Goal: Use online tool/utility: Utilize a website feature to perform a specific function

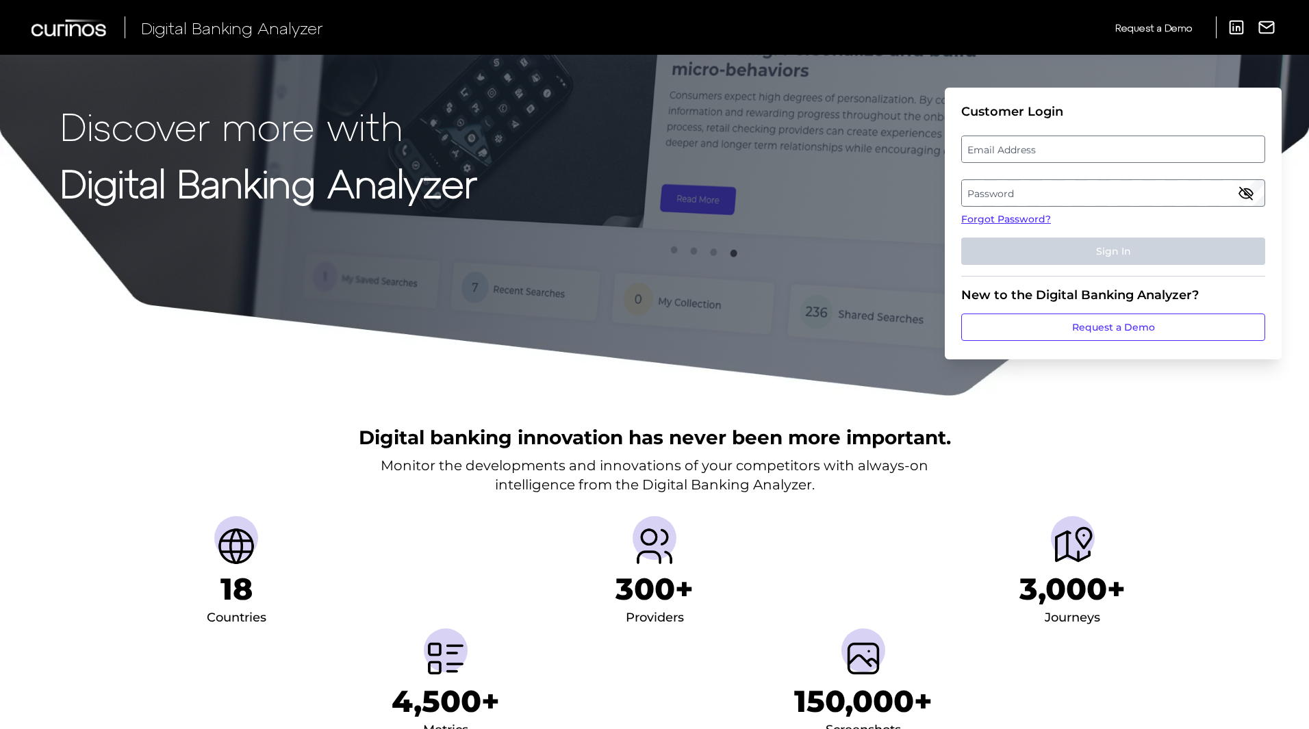
click at [1070, 153] on label "Email Address" at bounding box center [1113, 149] width 302 height 25
click at [1070, 153] on input "email" at bounding box center [1114, 149] width 304 height 27
type input "[PERSON_NAME][EMAIL_ADDRESS][PERSON_NAME][DOMAIN_NAME]"
click at [1007, 196] on label "Password" at bounding box center [1113, 193] width 302 height 25
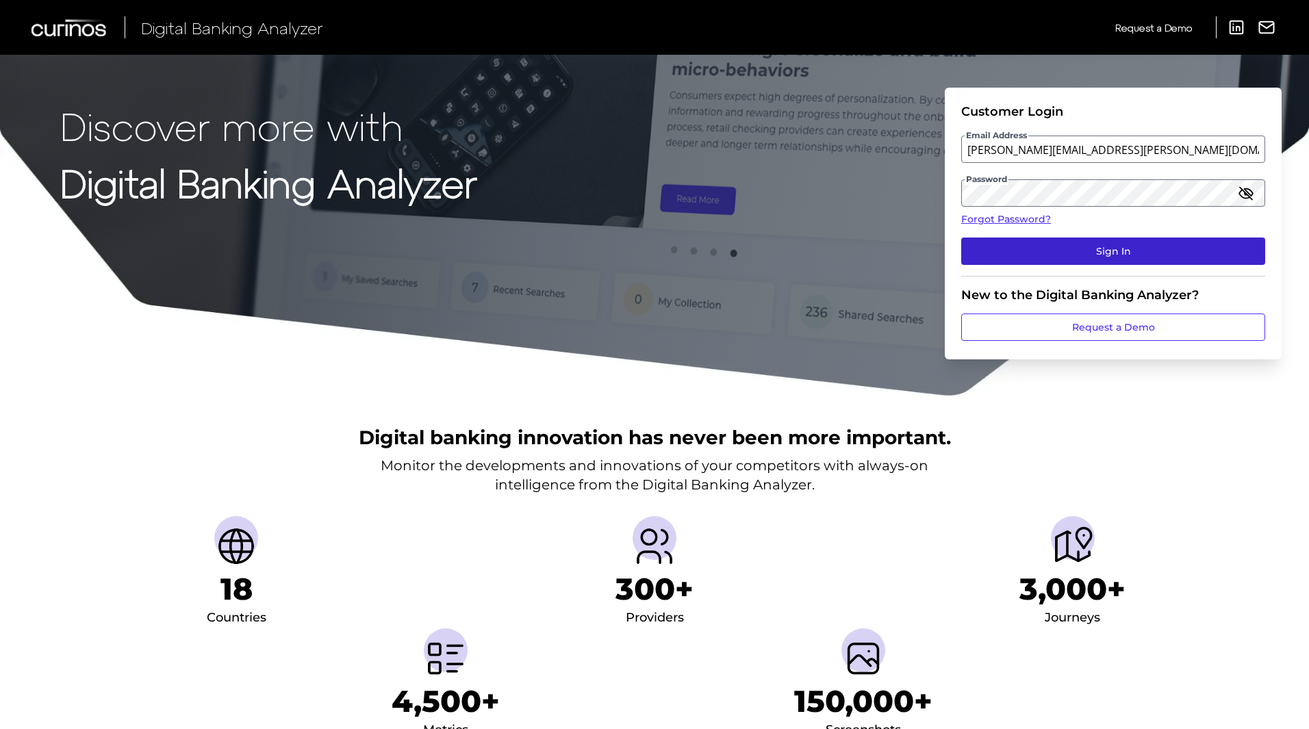
click at [1116, 253] on button "Sign In" at bounding box center [1114, 251] width 304 height 27
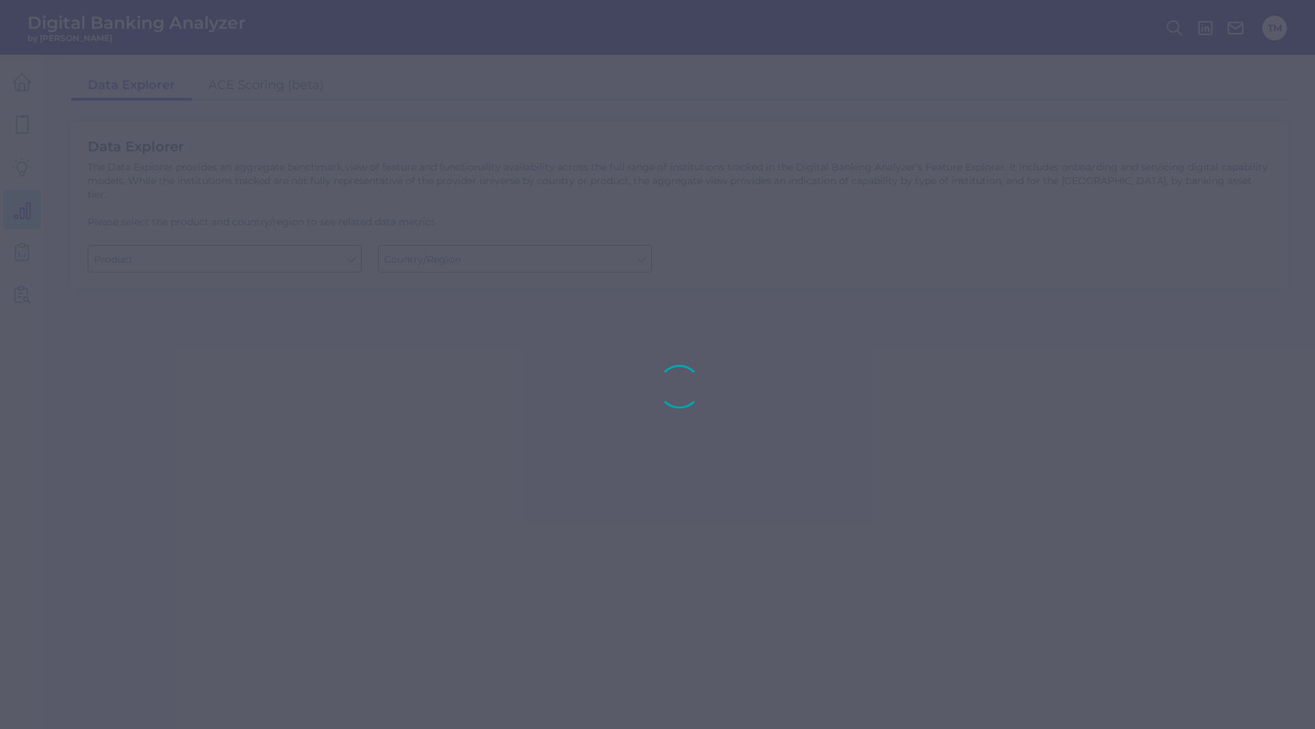
type input "Business Bank Account"
type input "[GEOGRAPHIC_DATA]"
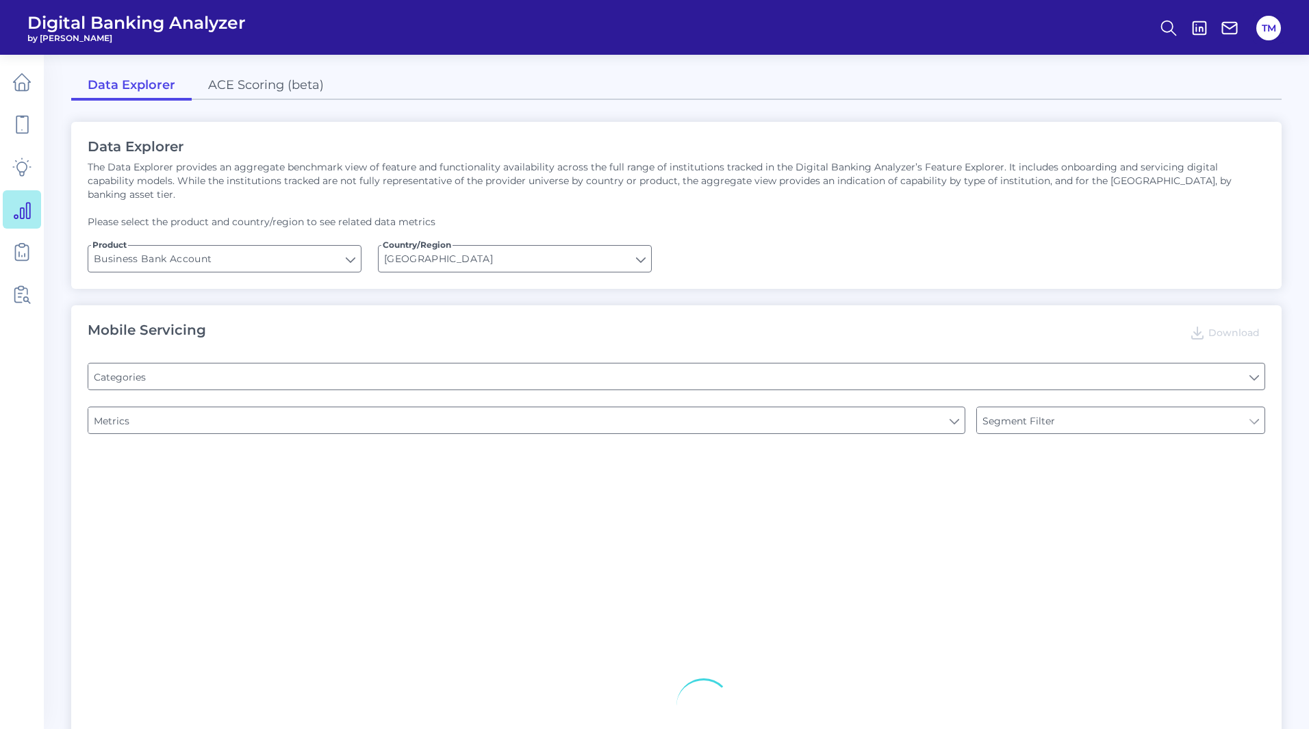
type input "Type of Institution"
type input "Channel"
type input "Pre-login Features"
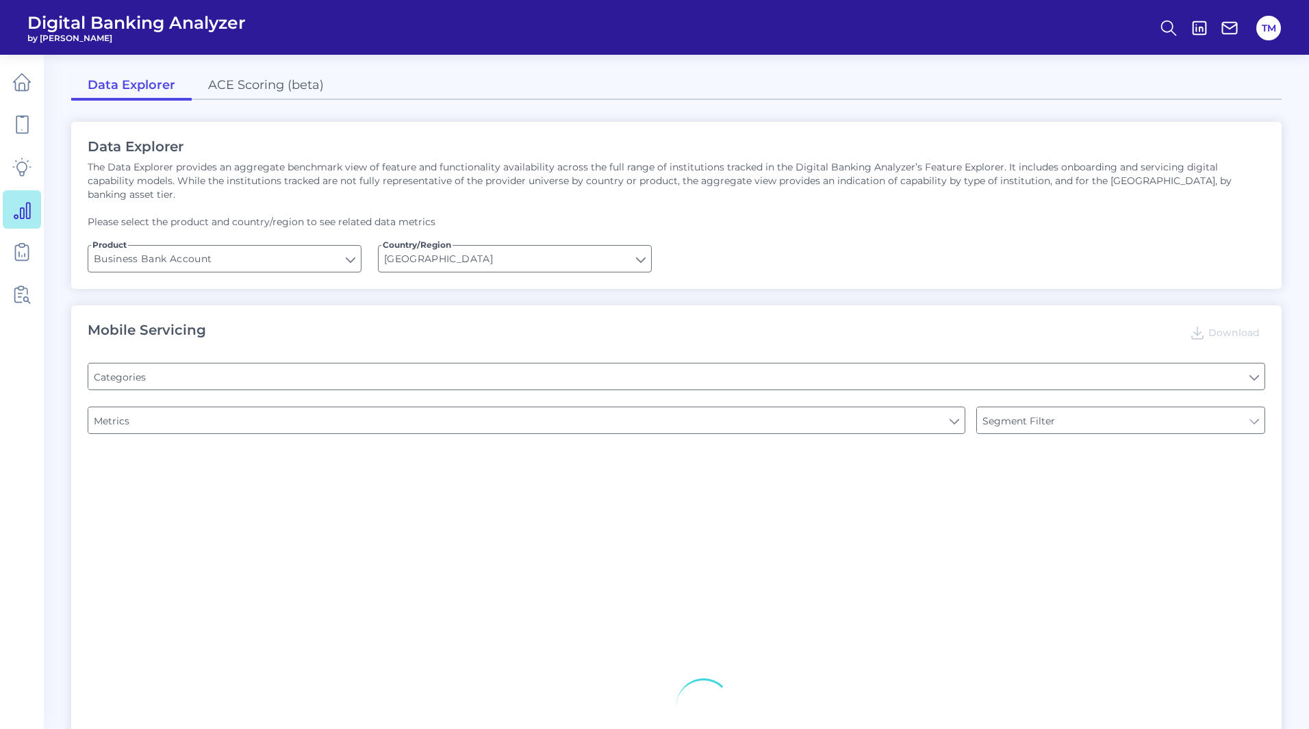
type input "Login"
type input "Can you apply for the PRODUCT as a new to brand customer on ANY digital channel?"
type input "Upon opening the app are users immediately prompted to use Touch/Face ID to log…"
type input "Does it offer third-party single sign on?"
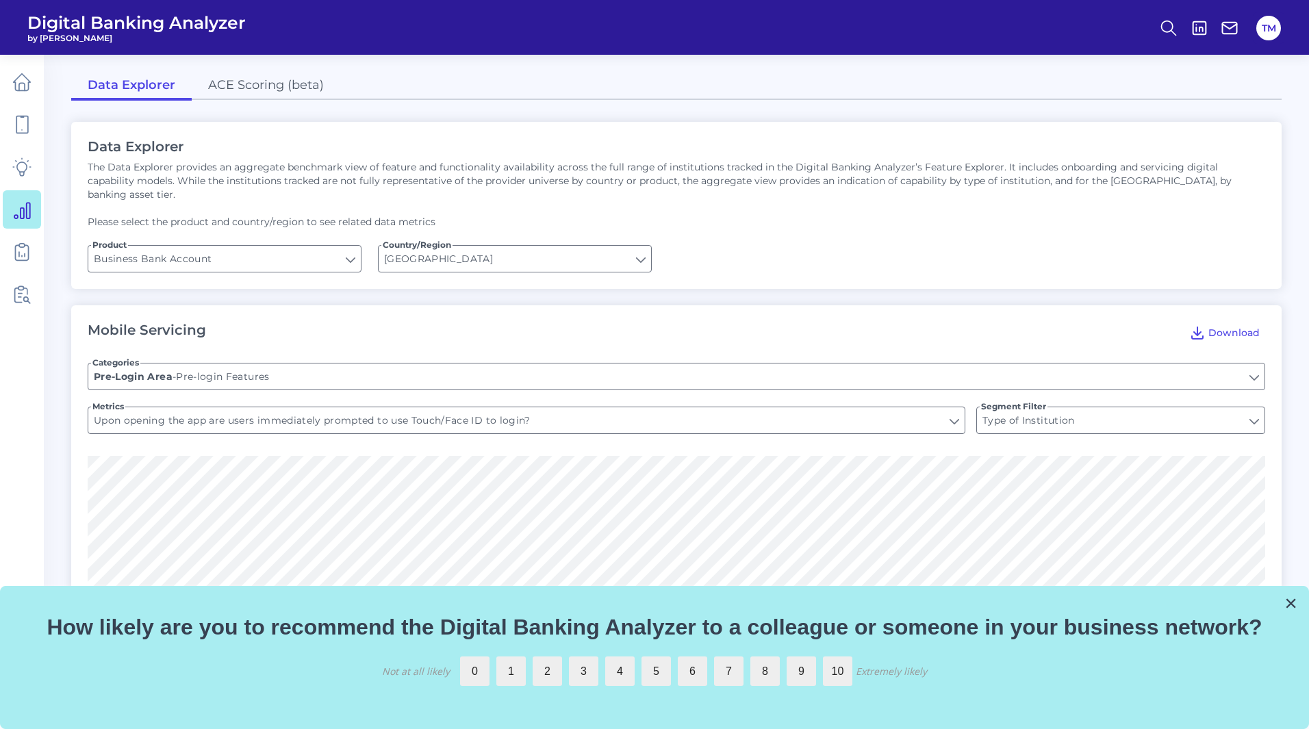
click at [1292, 601] on button "×" at bounding box center [1291, 603] width 13 height 22
